Goal: Task Accomplishment & Management: Manage account settings

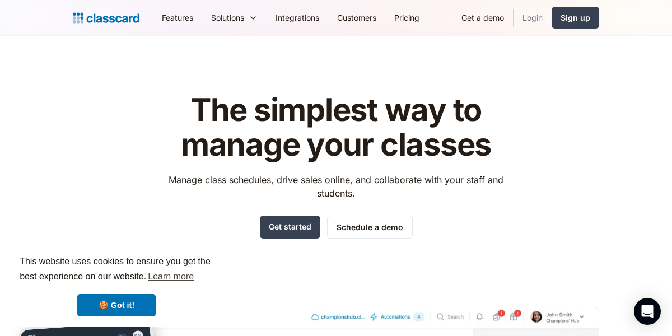
click at [530, 7] on link "Login" at bounding box center [533, 17] width 38 height 25
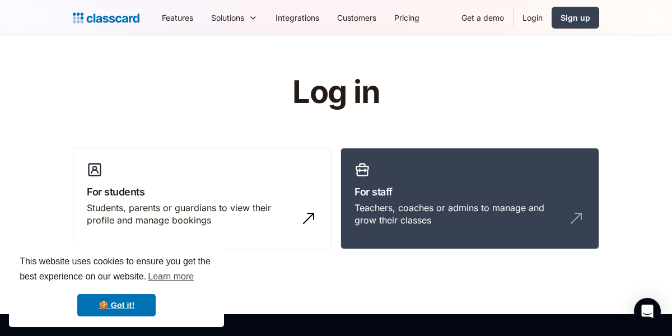
click at [537, 24] on link "Login" at bounding box center [533, 17] width 38 height 25
click at [420, 194] on h3 "For staff" at bounding box center [470, 191] width 231 height 15
